Goal: Task Accomplishment & Management: Manage account settings

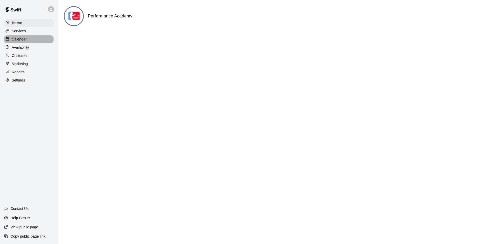
click at [21, 38] on p "Calendar" at bounding box center [19, 39] width 15 height 5
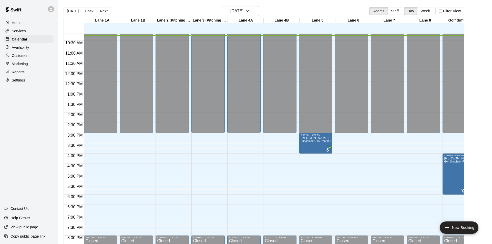
click at [27, 47] on p "Availability" at bounding box center [20, 47] width 17 height 5
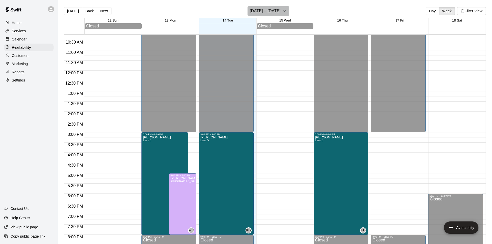
click at [285, 10] on icon "button" at bounding box center [285, 11] width 4 height 6
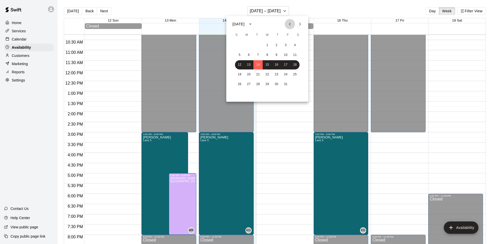
click at [291, 25] on icon "Previous month" at bounding box center [290, 24] width 6 height 6
click at [274, 64] on button "18" at bounding box center [276, 64] width 9 height 9
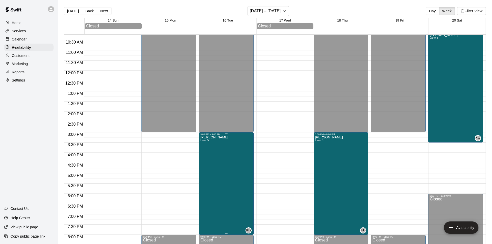
click at [208, 153] on icon "delete" at bounding box center [206, 154] width 6 height 6
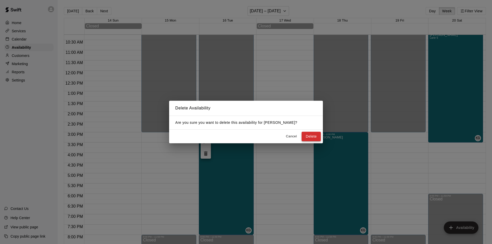
click at [313, 136] on button "Delete" at bounding box center [311, 136] width 19 height 9
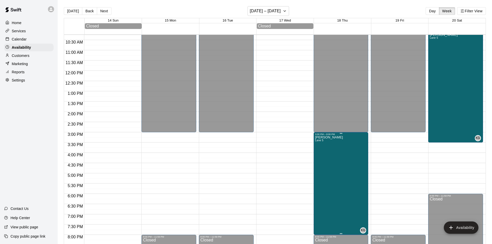
click at [319, 153] on icon "delete" at bounding box center [321, 153] width 4 height 5
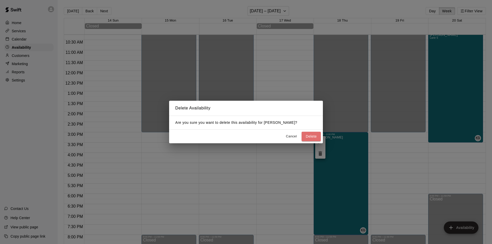
click at [309, 137] on button "Delete" at bounding box center [311, 136] width 19 height 9
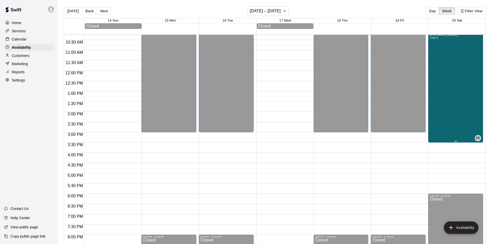
click at [462, 88] on div "[PERSON_NAME] [PERSON_NAME] 5 KG" at bounding box center [456, 155] width 52 height 244
click at [435, 52] on icon "delete" at bounding box center [435, 51] width 4 height 5
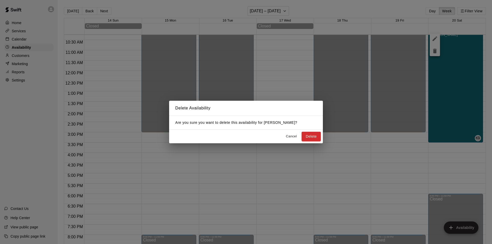
click at [313, 136] on button "Delete" at bounding box center [311, 136] width 19 height 9
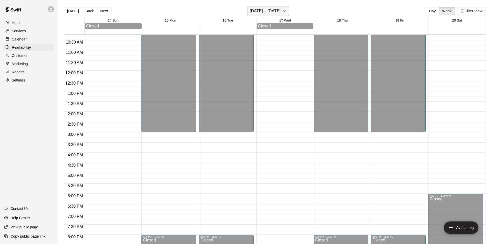
click at [286, 11] on icon "button" at bounding box center [285, 11] width 4 height 6
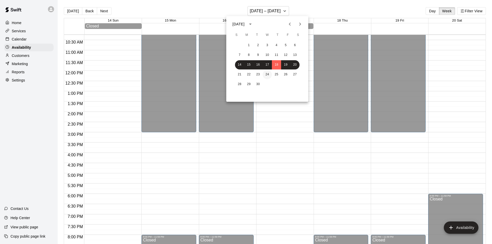
click at [268, 75] on button "24" at bounding box center [267, 74] width 9 height 9
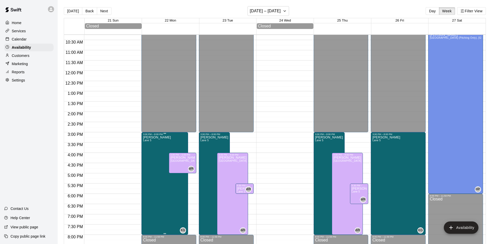
click at [149, 154] on icon "delete" at bounding box center [149, 153] width 4 height 5
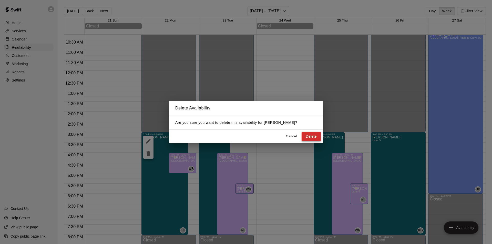
click at [315, 135] on button "Delete" at bounding box center [311, 136] width 19 height 9
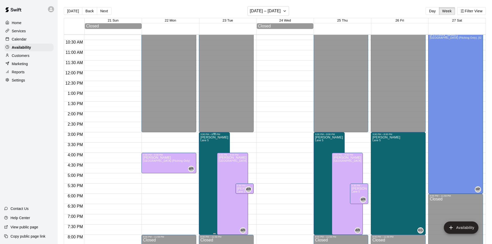
click at [207, 154] on icon "delete" at bounding box center [206, 153] width 4 height 5
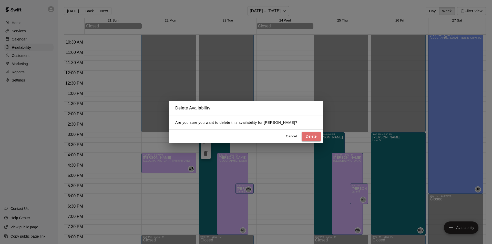
click at [312, 138] on button "Delete" at bounding box center [311, 136] width 19 height 9
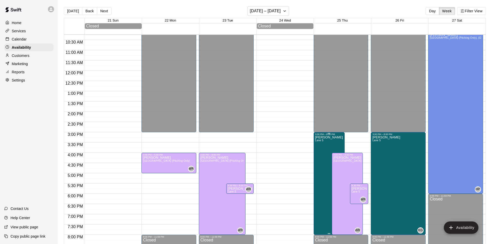
click at [320, 154] on icon "delete" at bounding box center [321, 153] width 4 height 5
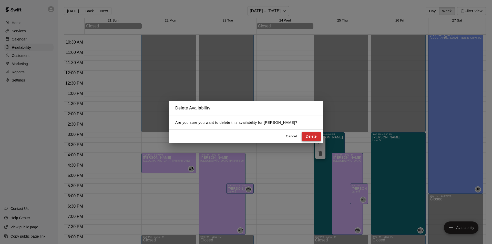
click at [311, 136] on button "Delete" at bounding box center [311, 136] width 19 height 9
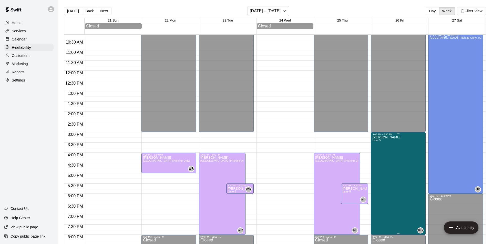
click at [376, 155] on icon "delete" at bounding box center [378, 153] width 4 height 5
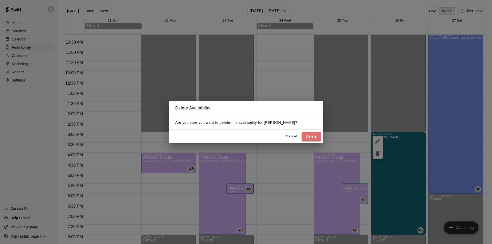
click at [316, 138] on button "Delete" at bounding box center [311, 136] width 19 height 9
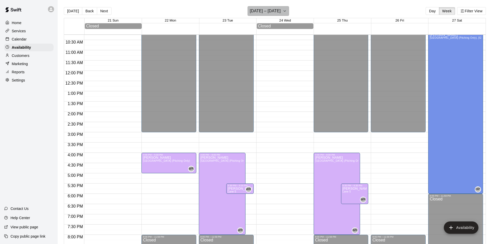
click at [286, 12] on icon "button" at bounding box center [285, 11] width 2 height 1
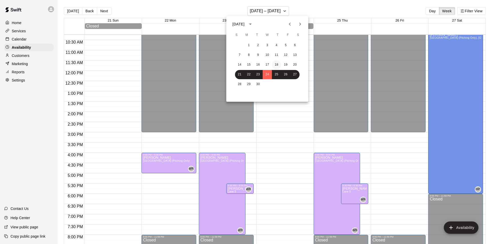
click at [280, 62] on button "18" at bounding box center [276, 64] width 9 height 9
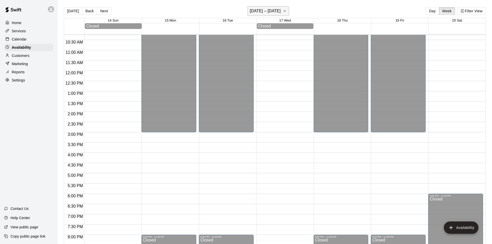
click at [286, 11] on icon "button" at bounding box center [285, 11] width 4 height 6
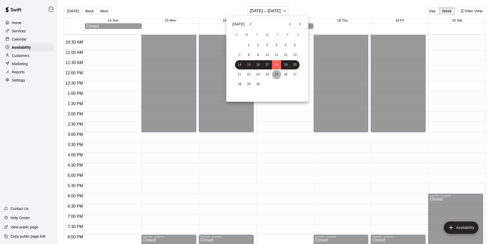
click at [276, 75] on button "25" at bounding box center [276, 74] width 9 height 9
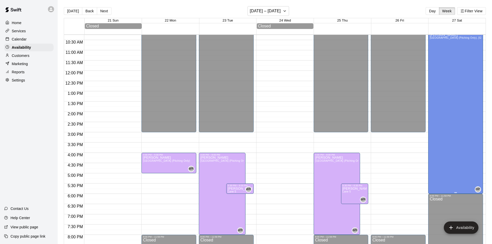
click at [463, 106] on div "[PERSON_NAME][GEOGRAPHIC_DATA][PERSON_NAME][PERSON_NAME][PERSON_NAME] (Pitching…" at bounding box center [456, 155] width 52 height 244
click at [435, 51] on icon "delete" at bounding box center [435, 51] width 4 height 5
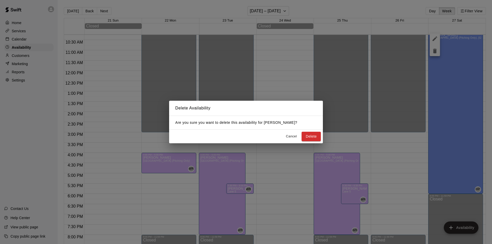
click at [310, 135] on button "Delete" at bounding box center [311, 136] width 19 height 9
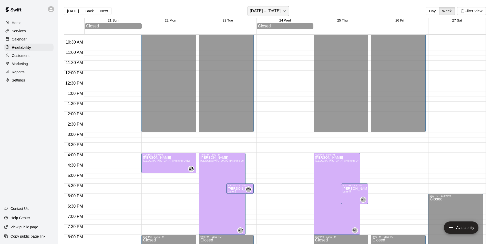
click at [286, 11] on icon "button" at bounding box center [285, 11] width 4 height 6
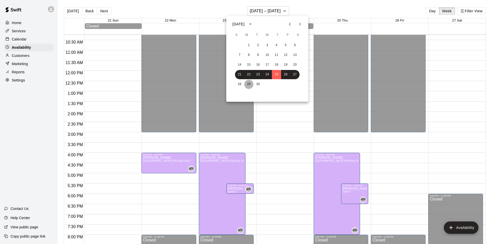
click at [247, 84] on button "29" at bounding box center [248, 84] width 9 height 9
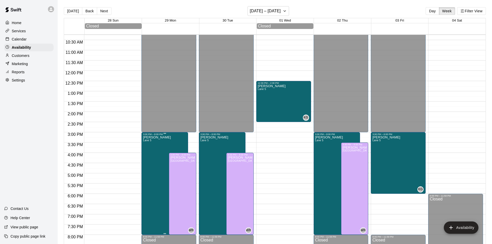
click at [150, 154] on icon "delete" at bounding box center [149, 153] width 4 height 5
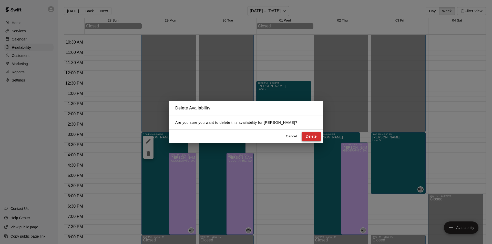
click at [315, 136] on button "Delete" at bounding box center [311, 136] width 19 height 9
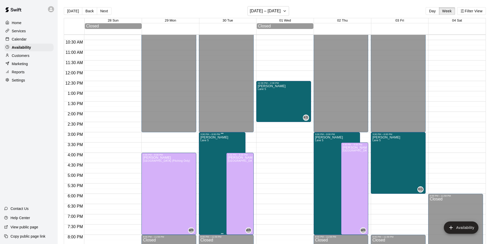
click at [204, 155] on icon "delete" at bounding box center [206, 153] width 4 height 5
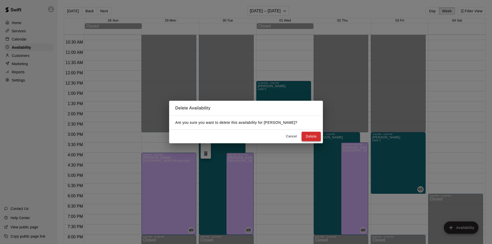
click at [310, 136] on button "Delete" at bounding box center [311, 136] width 19 height 9
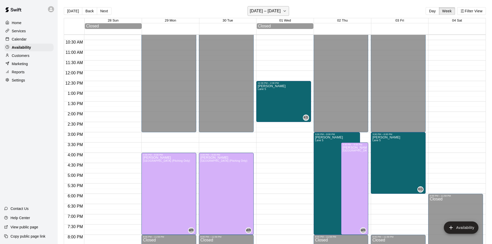
click at [287, 11] on icon "button" at bounding box center [285, 11] width 4 height 6
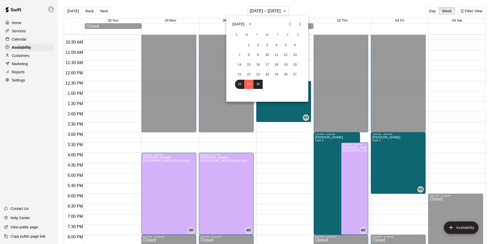
click at [301, 24] on icon "Next month" at bounding box center [301, 24] width 2 height 3
click at [286, 55] on button "10" at bounding box center [285, 55] width 9 height 9
